Goal: Task Accomplishment & Management: Use online tool/utility

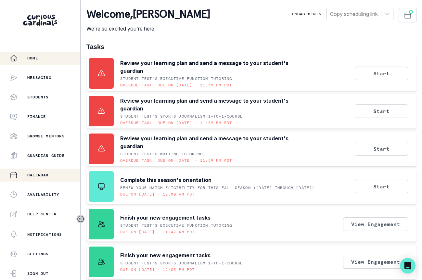
scroll to position [138, 0]
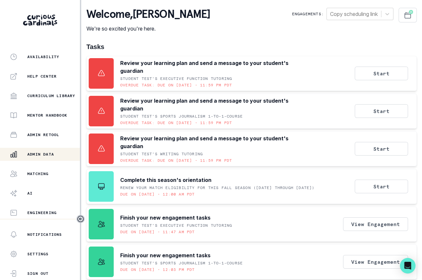
click at [56, 152] on div "Admin Data" at bounding box center [45, 154] width 70 height 8
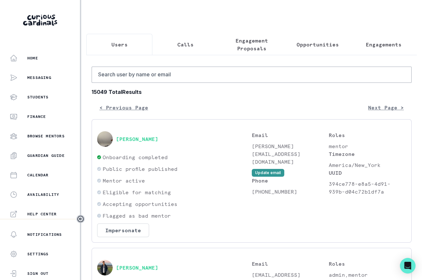
click at [376, 50] on button "Engagements" at bounding box center [384, 44] width 66 height 21
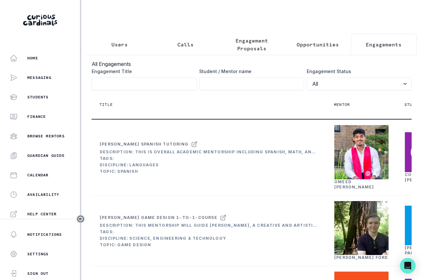
click at [250, 90] on th "Title" at bounding box center [209, 104] width 234 height 29
click at [262, 84] on input "Engagement Title" at bounding box center [251, 83] width 105 height 13
type input "kiaan ja"
click button "submit" at bounding box center [0, 0] width 0 height 0
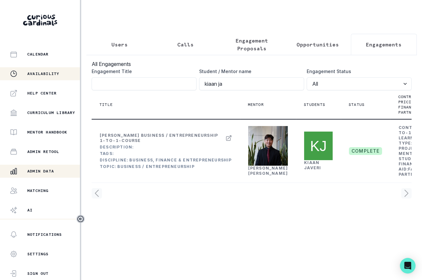
scroll to position [138, 0]
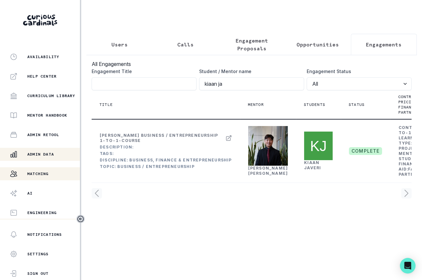
click at [51, 169] on button "Matching" at bounding box center [40, 173] width 80 height 13
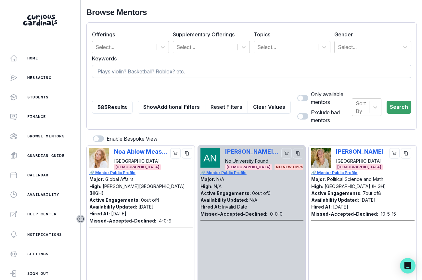
click at [136, 74] on input at bounding box center [251, 71] width 319 height 13
click at [284, 50] on div at bounding box center [286, 47] width 58 height 9
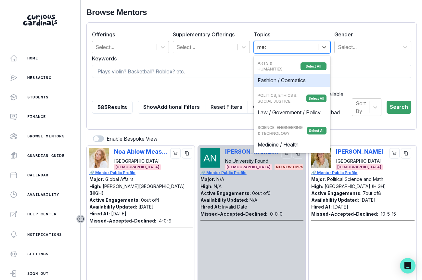
type input "medi"
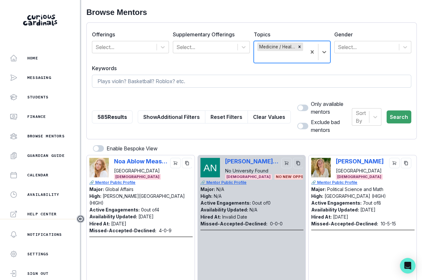
click at [195, 77] on input at bounding box center [251, 81] width 319 height 13
click at [386, 117] on button "Search" at bounding box center [398, 116] width 25 height 13
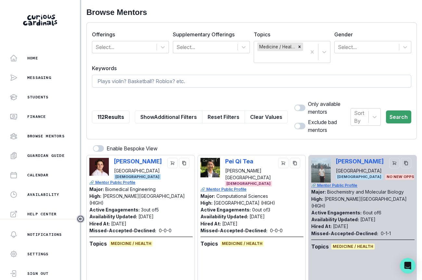
click at [251, 84] on input at bounding box center [251, 81] width 319 height 13
type input "entrepreneurship"
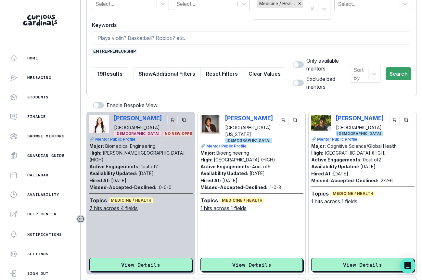
scroll to position [50, 0]
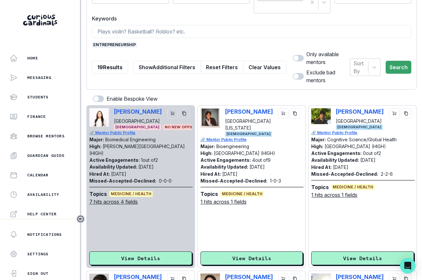
click at [223, 111] on div "[PERSON_NAME] [GEOGRAPHIC_DATA][US_STATE] [DEMOGRAPHIC_DATA]" at bounding box center [251, 122] width 103 height 29
copy p "[PERSON_NAME]"
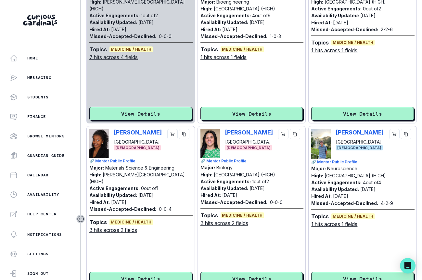
scroll to position [0, 0]
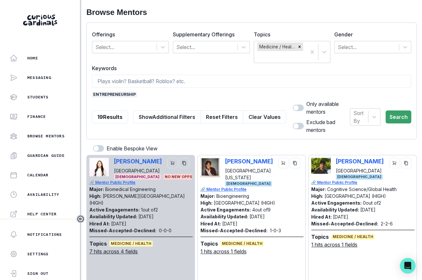
click at [334, 161] on div "[PERSON_NAME] [GEOGRAPHIC_DATA] [DEMOGRAPHIC_DATA]" at bounding box center [362, 169] width 103 height 22
copy p "[PERSON_NAME]"
click at [298, 46] on icon "Remove Medicine / Health" at bounding box center [299, 46] width 5 height 5
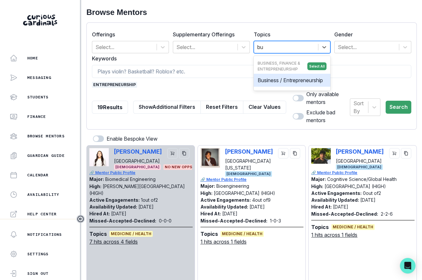
type input "bus"
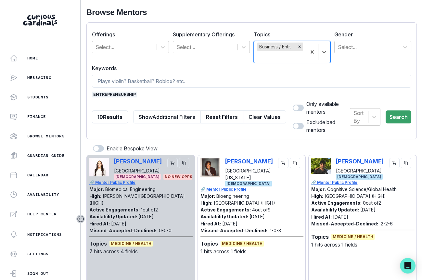
click at [118, 91] on form "Offerings Select... Supplementary Offerings Select... Topics option Business / …" at bounding box center [251, 81] width 319 height 106
click at [123, 92] on span "entrepreneurship" at bounding box center [114, 95] width 45 height 6
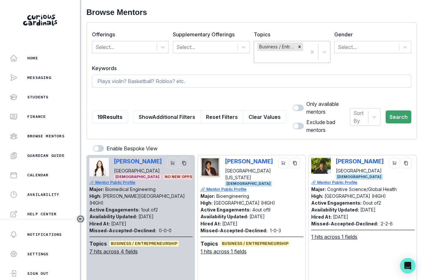
click at [130, 79] on input at bounding box center [251, 81] width 319 height 13
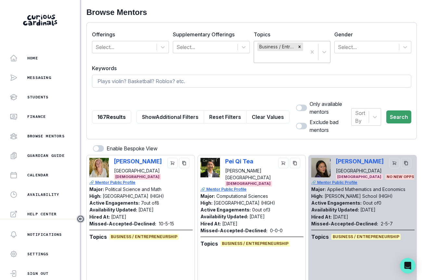
type input "h"
type input "health"
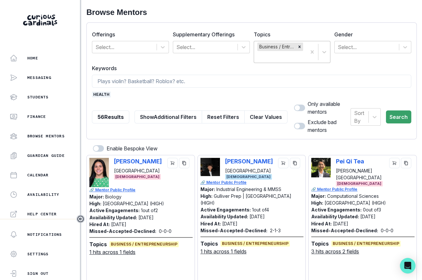
click at [364, 28] on div "Offerings Select... Supplementary Offerings Select... Topics Business / Entrepr…" at bounding box center [251, 45] width 319 height 35
click at [363, 50] on div at bounding box center [367, 47] width 58 height 9
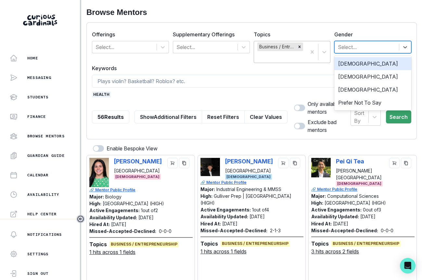
click at [359, 68] on div "[DEMOGRAPHIC_DATA]" at bounding box center [372, 63] width 77 height 13
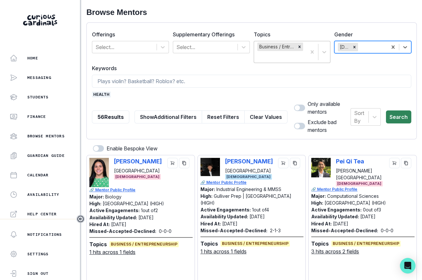
click at [401, 114] on button "Search" at bounding box center [398, 116] width 25 height 13
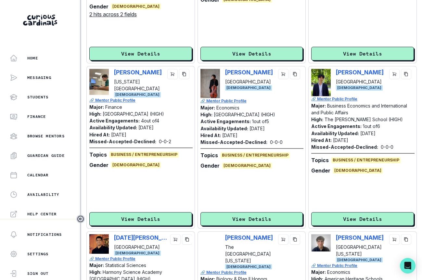
scroll to position [419, 0]
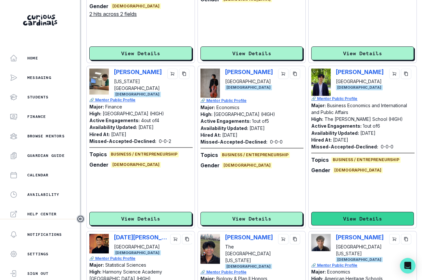
click at [325, 218] on button "View Details" at bounding box center [362, 219] width 103 height 14
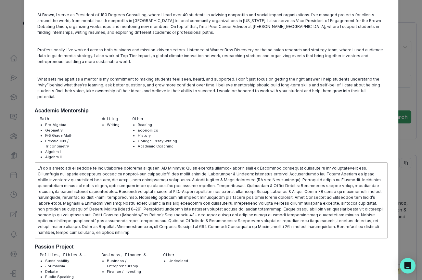
scroll to position [0, 0]
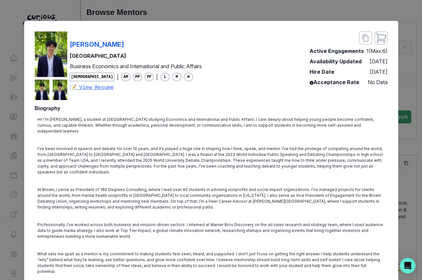
click at [128, 40] on div "[PERSON_NAME]" at bounding box center [136, 45] width 132 height 10
copy p "[PERSON_NAME]"
click at [130, 13] on div "[PERSON_NAME] [PERSON_NAME] University Business Economics and International and…" at bounding box center [211, 140] width 422 height 280
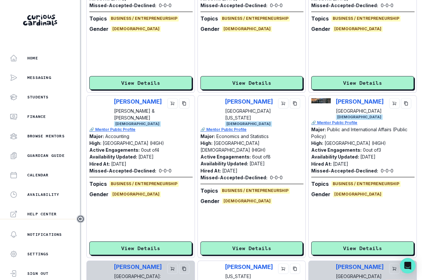
scroll to position [1051, 0]
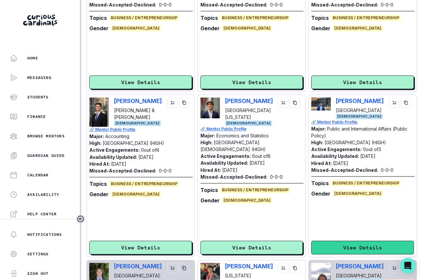
click at [352, 245] on button "View Details" at bounding box center [362, 248] width 103 height 14
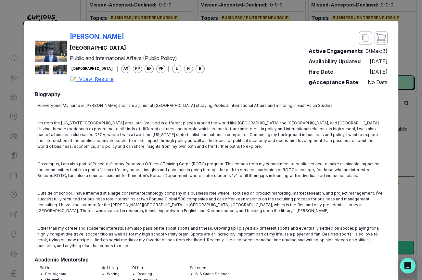
scroll to position [0, 0]
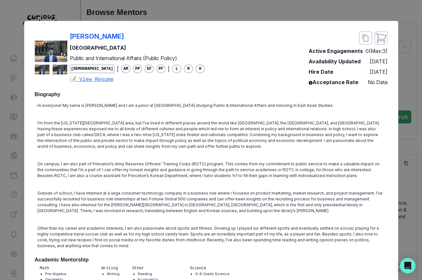
click at [415, 166] on div "[PERSON_NAME] Princeton University Public and International Affairs (Public Pol…" at bounding box center [211, 140] width 422 height 280
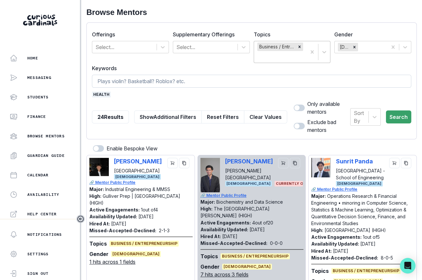
click at [129, 80] on input at bounding box center [251, 81] width 319 height 13
type input "wellness"
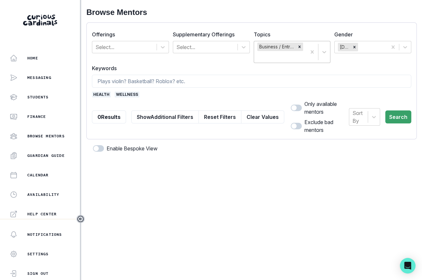
click at [102, 91] on form "Offerings Select... Supplementary Offerings Select... Topics Business / Entrepr…" at bounding box center [251, 81] width 319 height 106
click at [104, 97] on form "Offerings Select... Supplementary Offerings Select... Topics Business / Entrepr…" at bounding box center [251, 81] width 319 height 106
click at [104, 96] on span "health" at bounding box center [101, 95] width 19 height 6
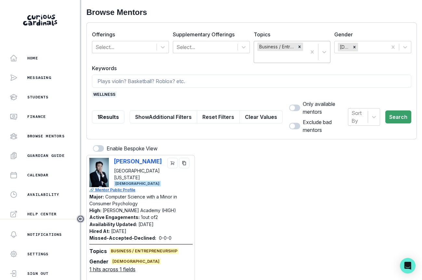
click at [104, 96] on span "wellness" at bounding box center [104, 95] width 25 height 6
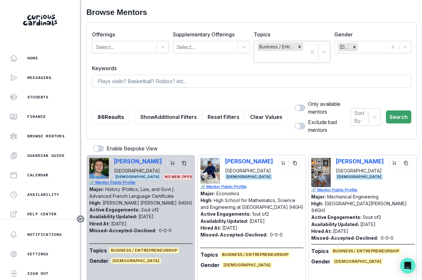
click at [110, 80] on input at bounding box center [251, 81] width 319 height 13
type input "medicine"
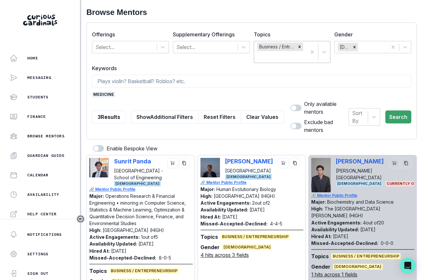
click at [100, 96] on span "medicine" at bounding box center [103, 95] width 23 height 6
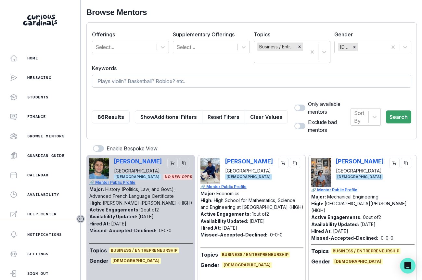
click at [124, 83] on input at bounding box center [251, 81] width 319 height 13
type input "health"
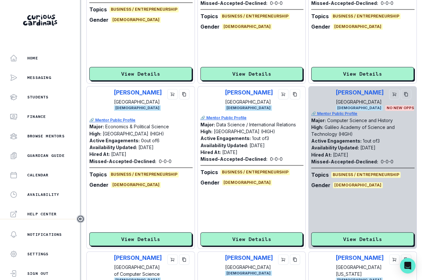
scroll to position [732, 0]
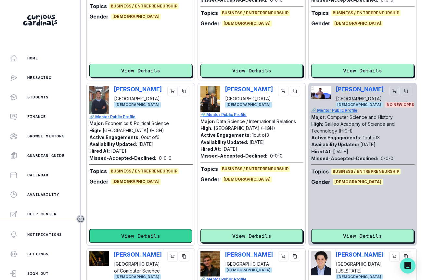
click at [136, 240] on button "View Details" at bounding box center [140, 236] width 103 height 14
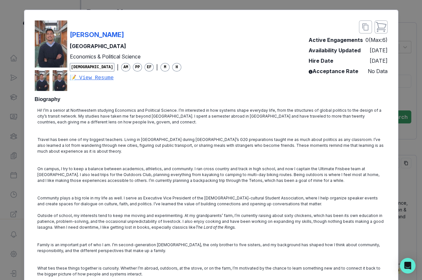
scroll to position [0, 0]
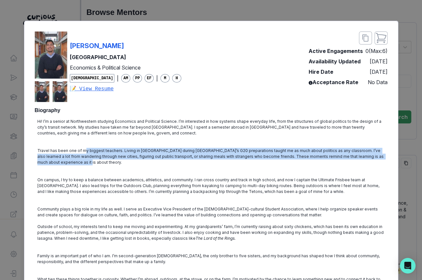
drag, startPoint x: 82, startPoint y: 149, endPoint x: 99, endPoint y: 161, distance: 20.5
click at [99, 161] on p "Travel has been one of my biggest teachers. Living in [GEOGRAPHIC_DATA] during …" at bounding box center [210, 157] width 347 height 18
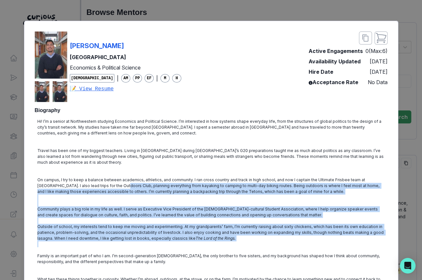
drag, startPoint x: 123, startPoint y: 183, endPoint x: 143, endPoint y: 242, distance: 61.9
click at [143, 242] on div "Hi! I’m a senior at Northwestern studying Economics and Political Science. I’m …" at bounding box center [211, 203] width 353 height 175
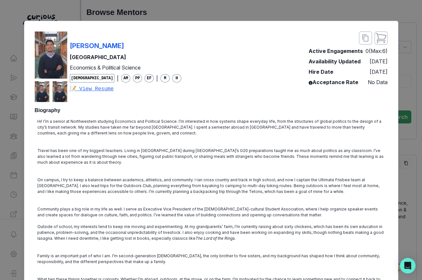
click at [202, 42] on div "[PERSON_NAME] Northwestern University Economics & Political Science [DEMOGRAPHI…" at bounding box center [211, 66] width 353 height 70
copy p "[PERSON_NAME]"
click at [402, 116] on div "[PERSON_NAME] Northwestern University Economics & Political Science [DEMOGRAPHI…" at bounding box center [211, 140] width 422 height 280
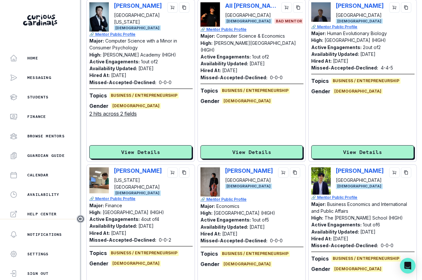
scroll to position [320, 0]
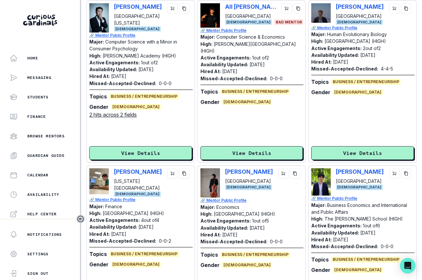
click at [334, 170] on div "[PERSON_NAME] [PERSON_NAME] University [DEMOGRAPHIC_DATA]" at bounding box center [362, 181] width 103 height 27
copy p "[PERSON_NAME]"
